Goal: Information Seeking & Learning: Learn about a topic

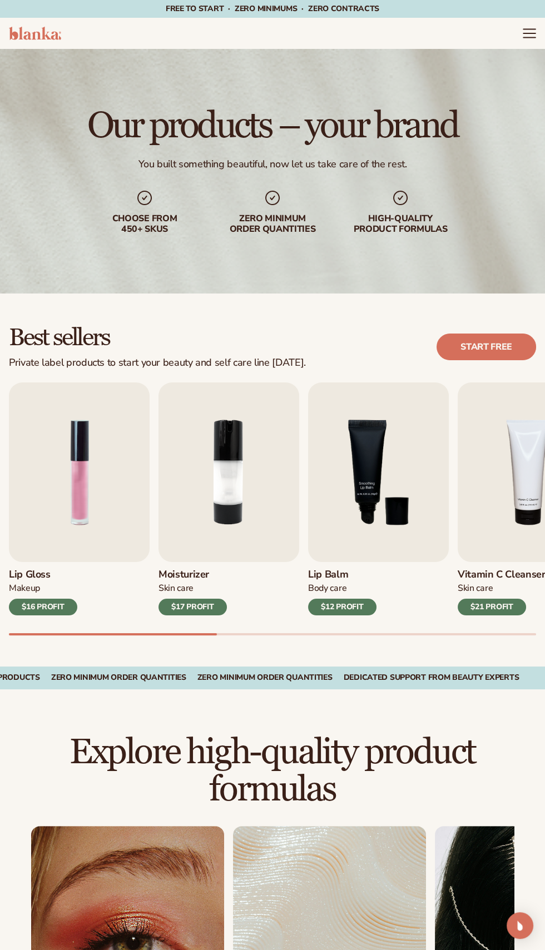
click at [530, 29] on icon "Menu" at bounding box center [529, 29] width 12 height 0
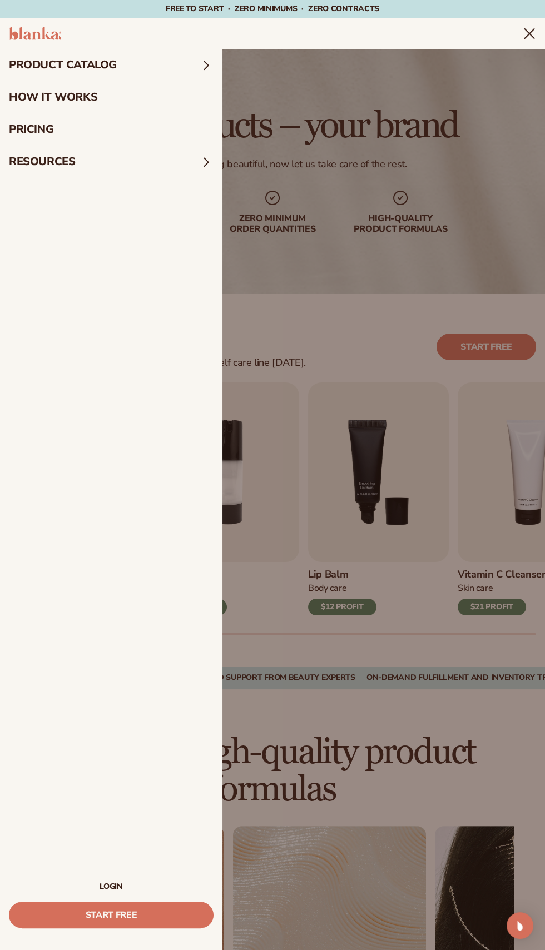
click at [45, 132] on link "pricing" at bounding box center [111, 129] width 222 height 32
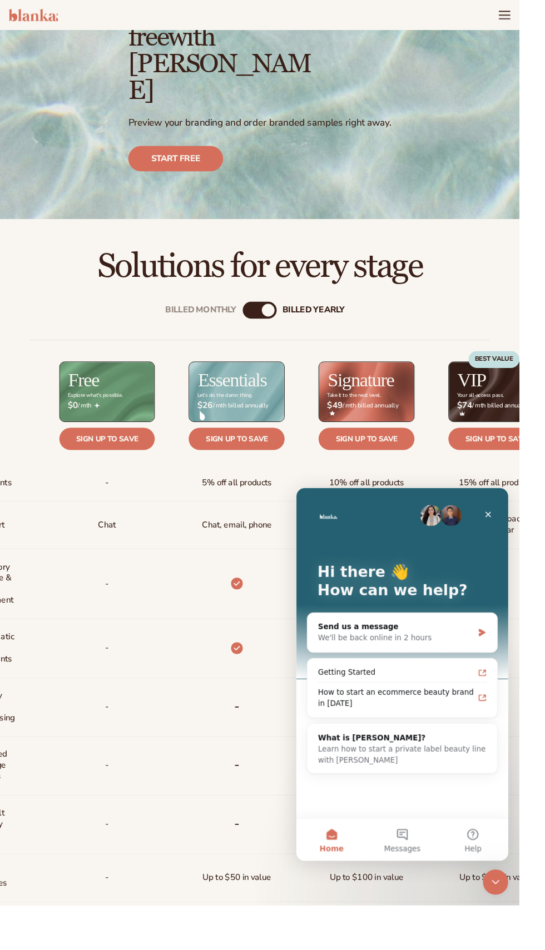
scroll to position [93, 0]
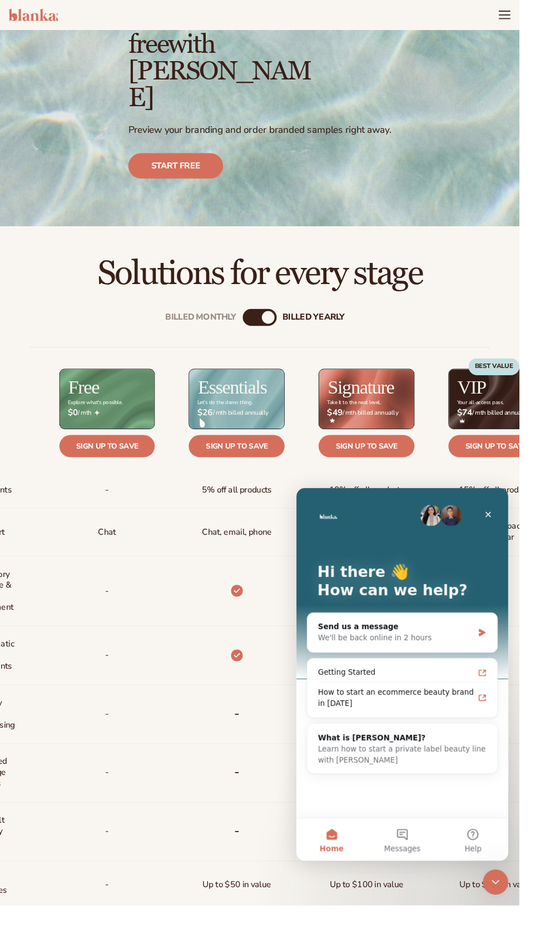
click at [265, 326] on div "Billed Monthly" at bounding box center [261, 332] width 13 height 13
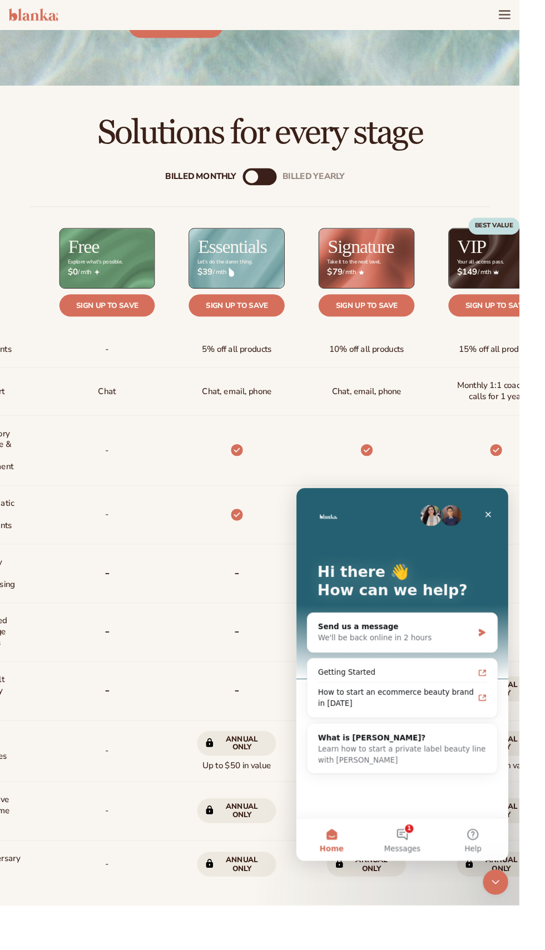
scroll to position [0, 0]
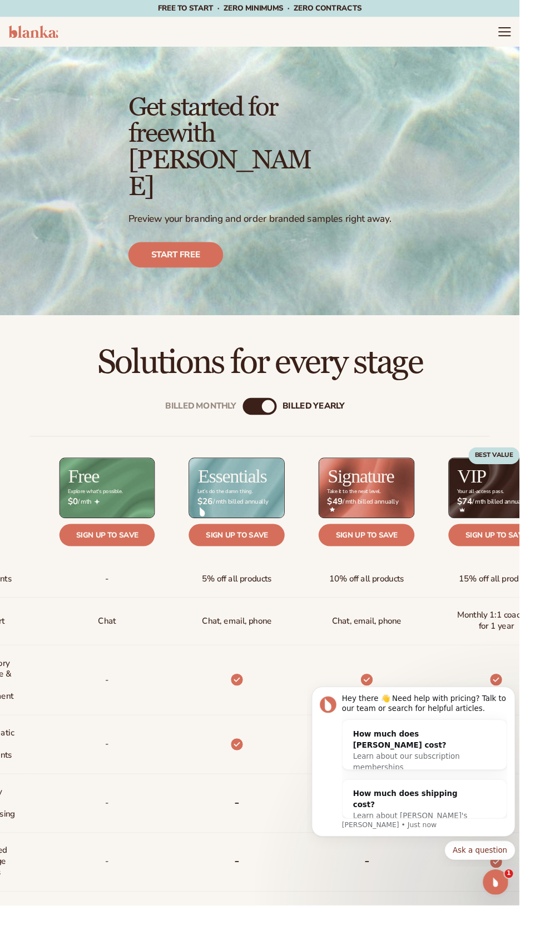
click at [526, 33] on icon "Menu" at bounding box center [529, 33] width 12 height 0
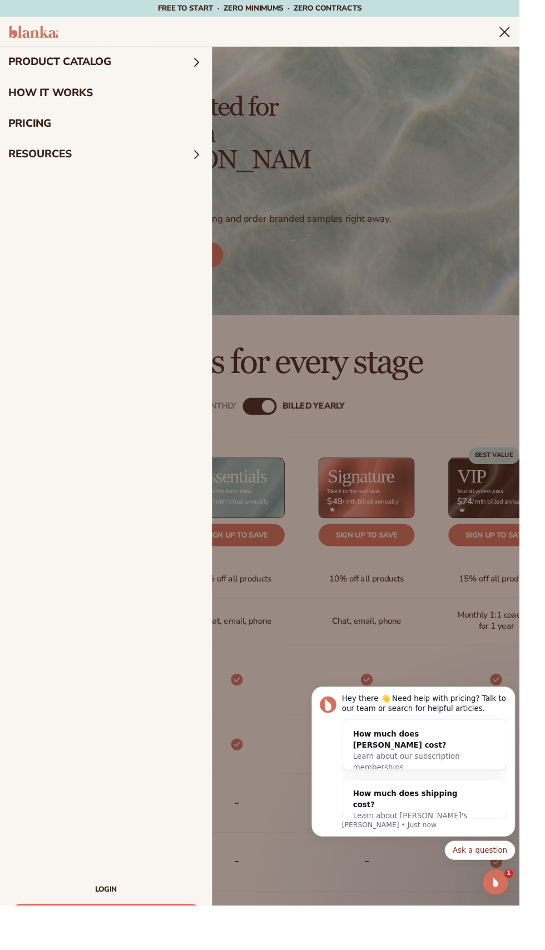
click at [112, 66] on summary "product catalog" at bounding box center [111, 65] width 222 height 32
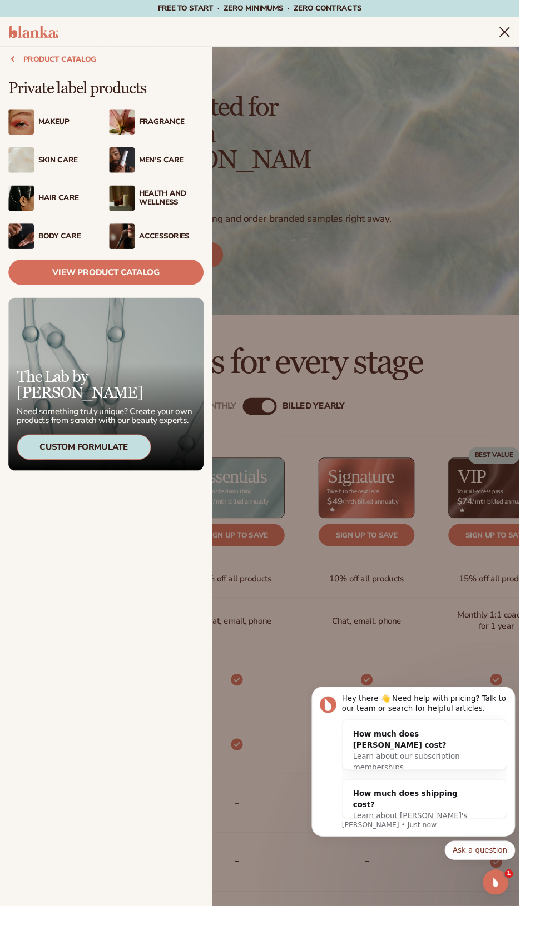
click at [164, 132] on div "Fragrance" at bounding box center [180, 127] width 68 height 9
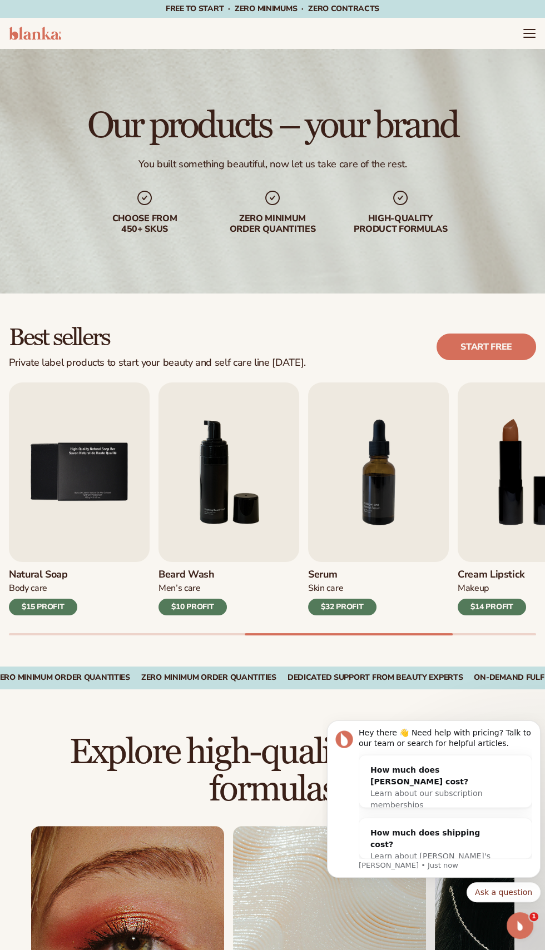
click at [377, 506] on img "7 / 9" at bounding box center [378, 472] width 141 height 180
click at [369, 513] on img "7 / 9" at bounding box center [378, 472] width 141 height 180
click at [384, 494] on img "7 / 9" at bounding box center [378, 472] width 141 height 180
click at [345, 611] on div "$32 PROFIT" at bounding box center [342, 607] width 68 height 17
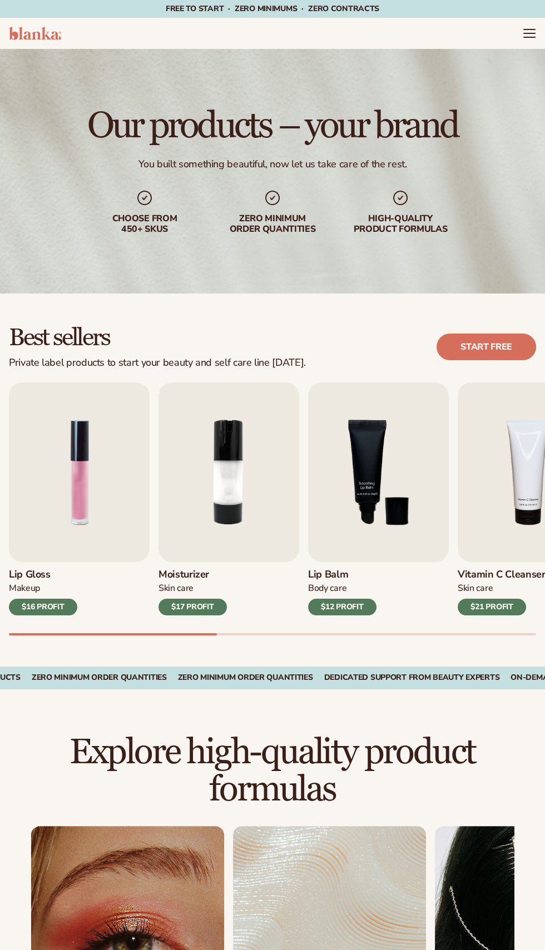
click at [370, 488] on img "3 / 9" at bounding box center [378, 472] width 141 height 180
